Goal: Ask a question

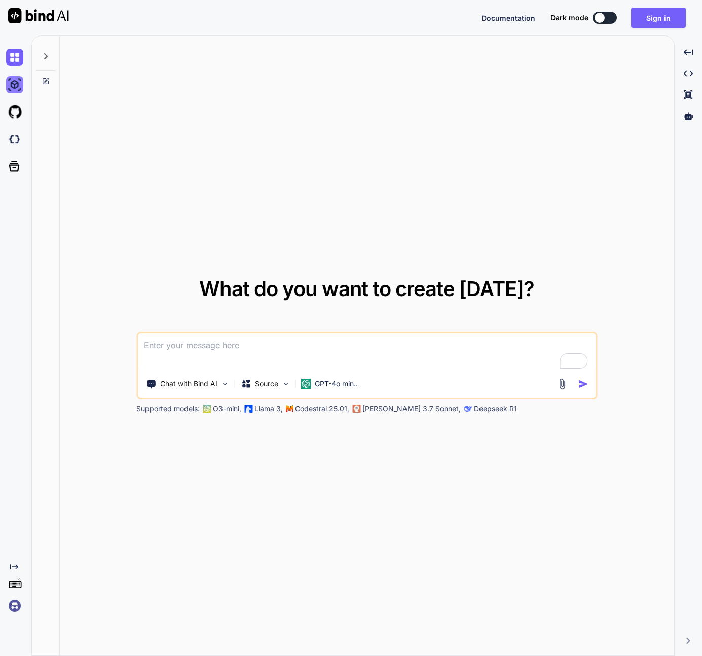
click at [13, 85] on img at bounding box center [14, 84] width 17 height 17
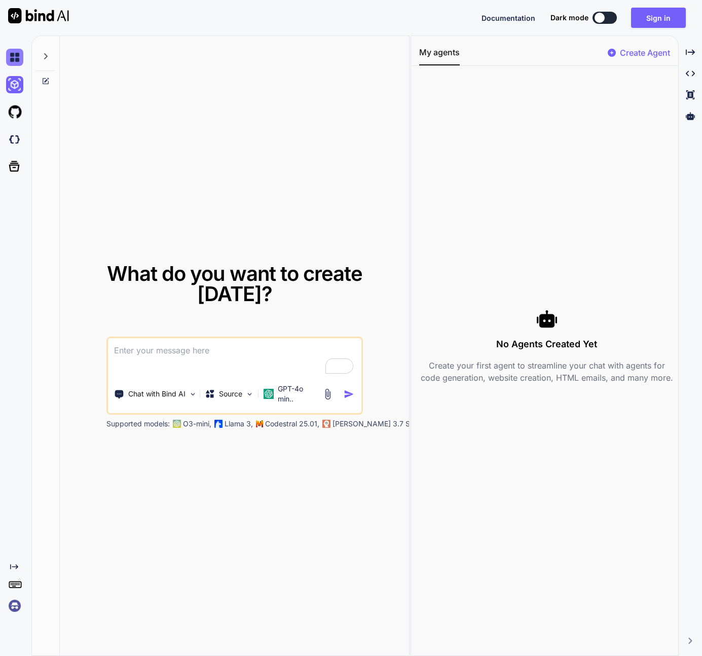
click at [11, 57] on img at bounding box center [14, 57] width 17 height 17
click at [689, 53] on icon "Created with Pixso." at bounding box center [690, 52] width 9 height 9
type textarea "x"
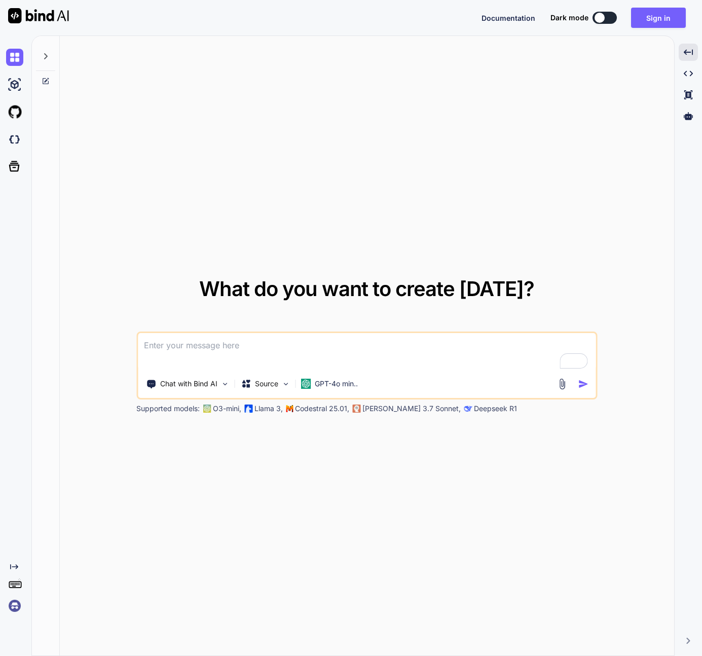
click at [198, 349] on textarea "To enrich screen reader interactions, please activate Accessibility in Grammarl…" at bounding box center [367, 352] width 458 height 38
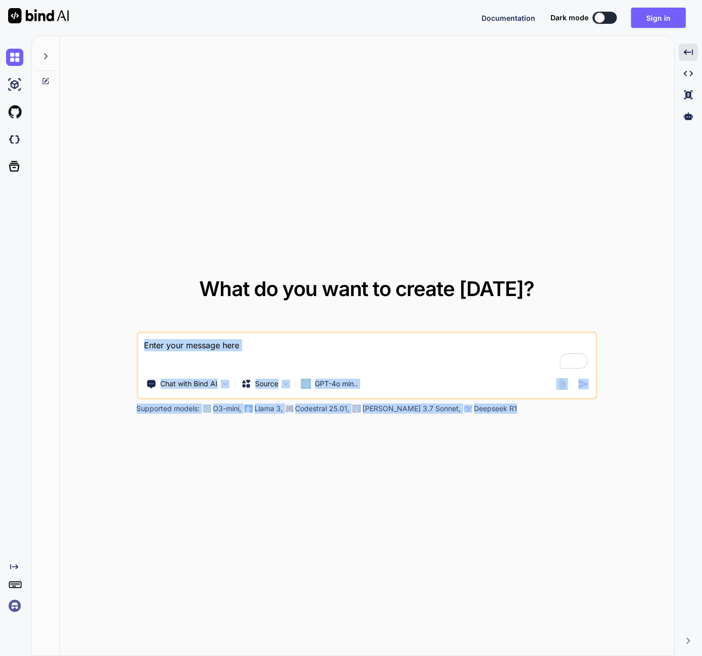
drag, startPoint x: 316, startPoint y: 282, endPoint x: 238, endPoint y: 248, distance: 85.1
click at [129, 261] on div "What do you want to create [DATE]? Chat with Bind AI Source GPT-4o min.. Suppor…" at bounding box center [367, 346] width 614 height 621
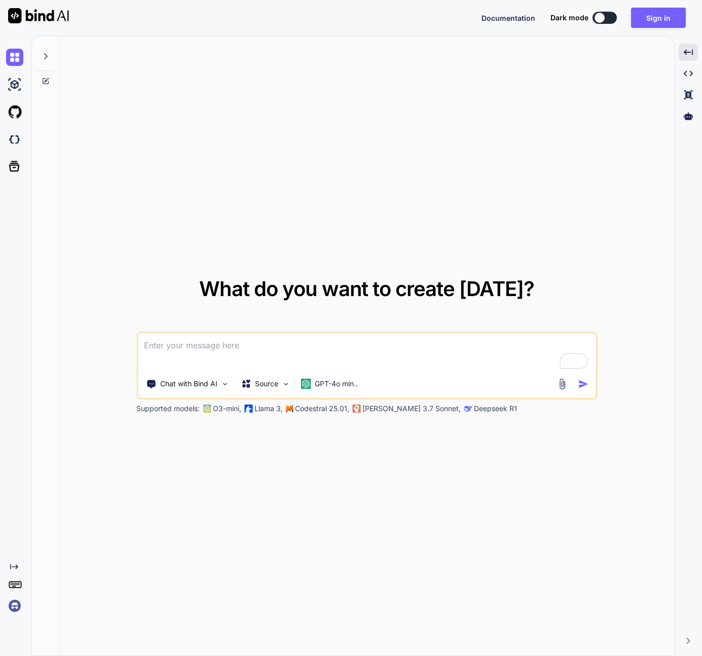
drag, startPoint x: 199, startPoint y: 85, endPoint x: 181, endPoint y: 75, distance: 20.3
click at [199, 85] on div "What do you want to create [DATE]? Chat with Bind AI Source GPT-4o min.. Suppor…" at bounding box center [367, 346] width 614 height 621
click at [55, 18] on img at bounding box center [38, 15] width 61 height 15
